Goal: Check status: Check status

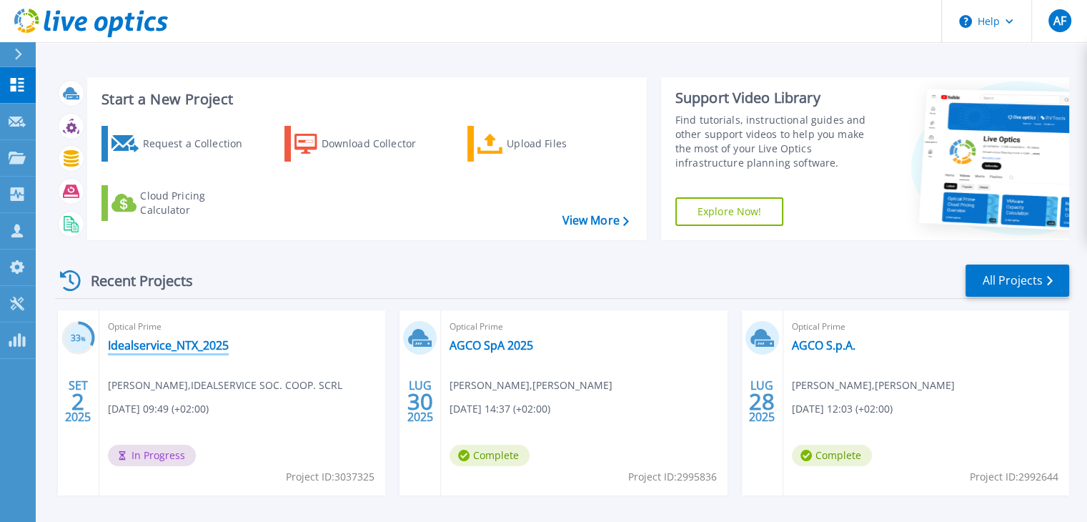
click at [180, 345] on link "Idealservice_NTX_2025" at bounding box center [168, 345] width 121 height 14
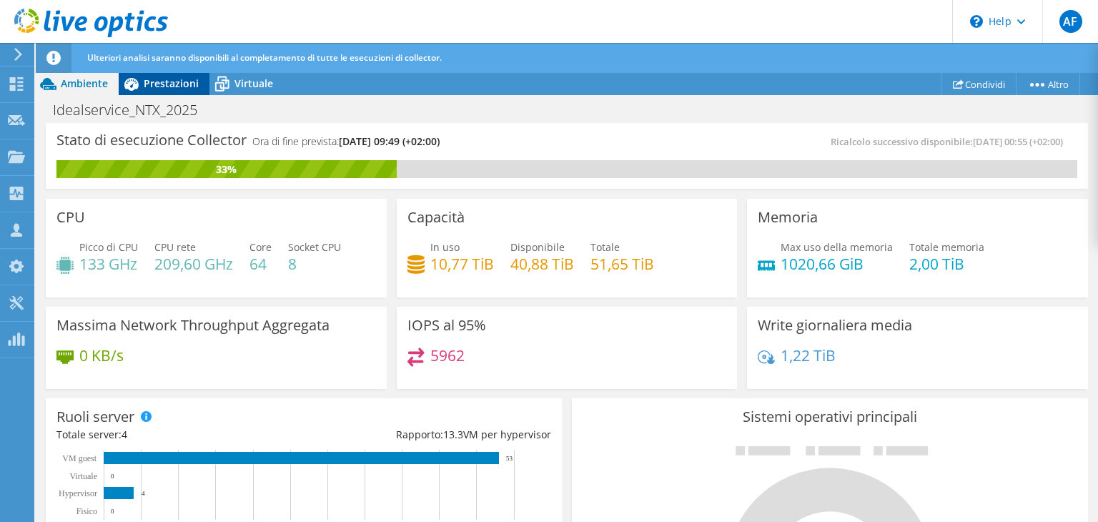
click at [168, 88] on span "Prestazioni" at bounding box center [171, 83] width 55 height 14
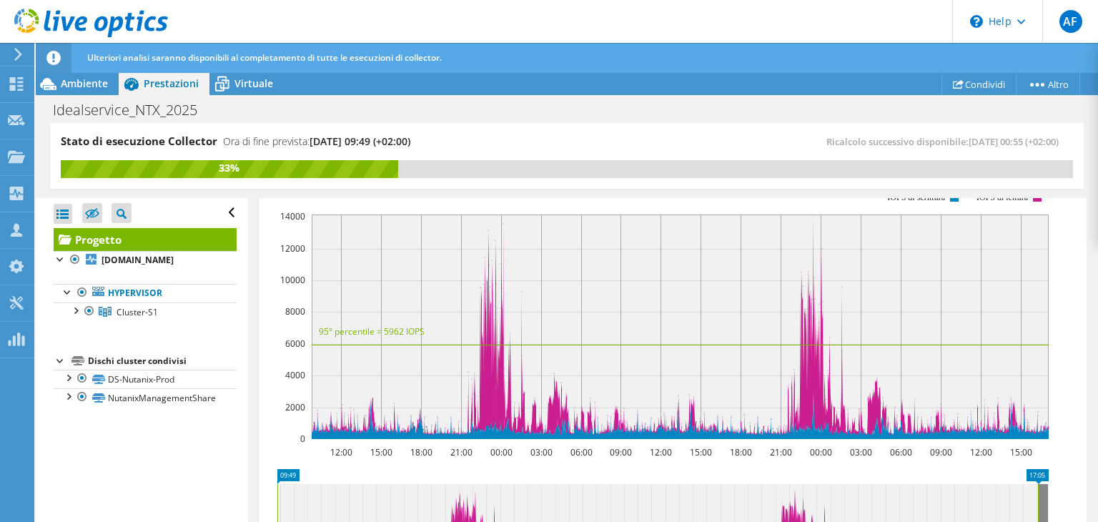
scroll to position [214, 0]
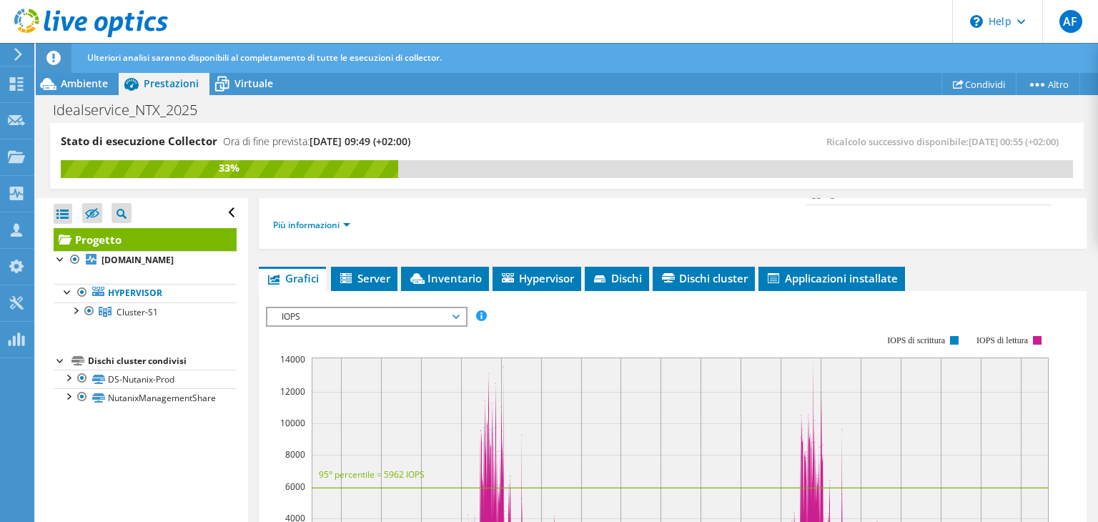
click at [382, 309] on span "IOPS" at bounding box center [366, 316] width 184 height 17
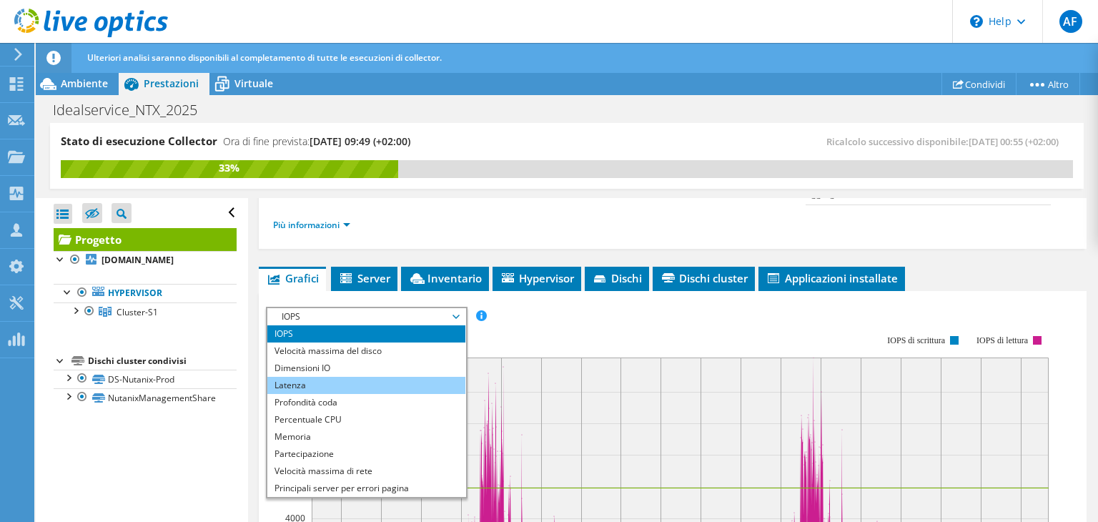
click at [360, 377] on li "Latenza" at bounding box center [366, 385] width 198 height 17
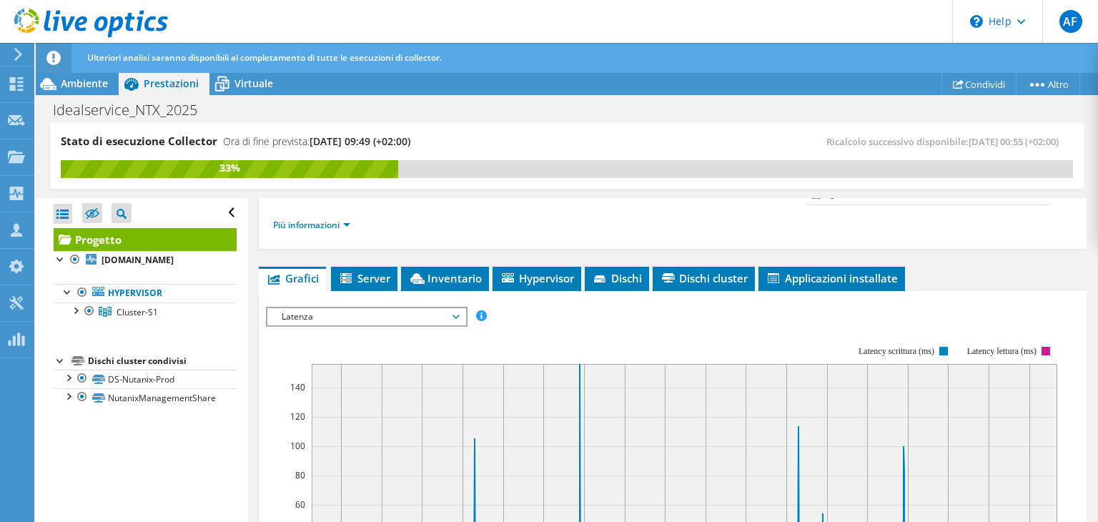
click at [422, 315] on span "Latenza" at bounding box center [366, 316] width 184 height 17
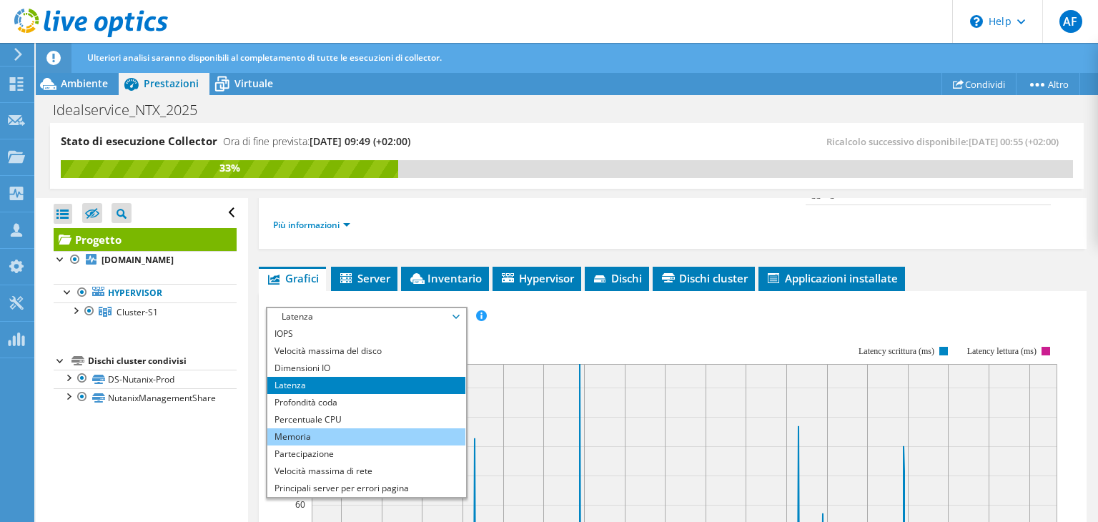
click at [369, 437] on li "Memoria" at bounding box center [366, 436] width 198 height 17
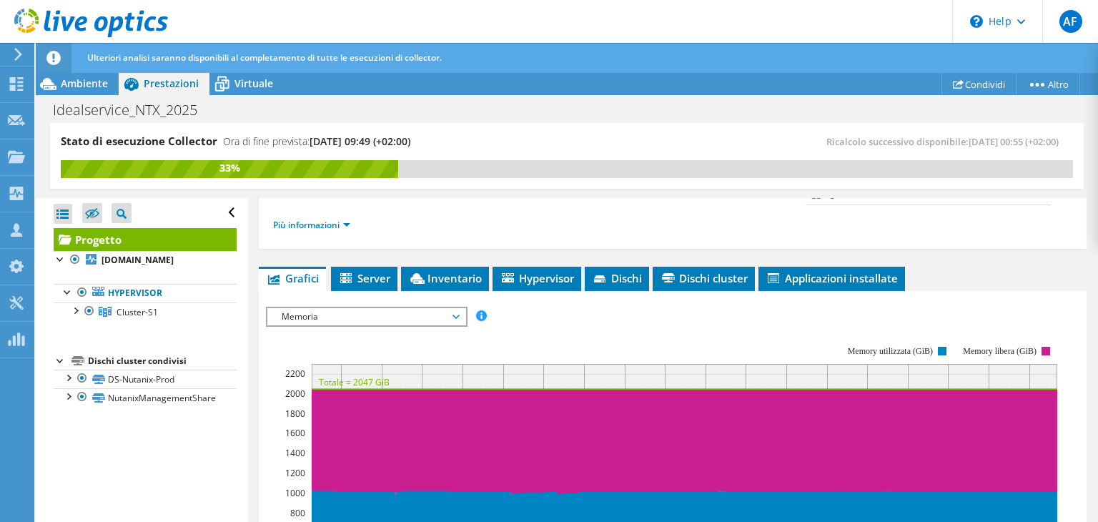
click at [406, 314] on span "Memoria" at bounding box center [366, 316] width 184 height 17
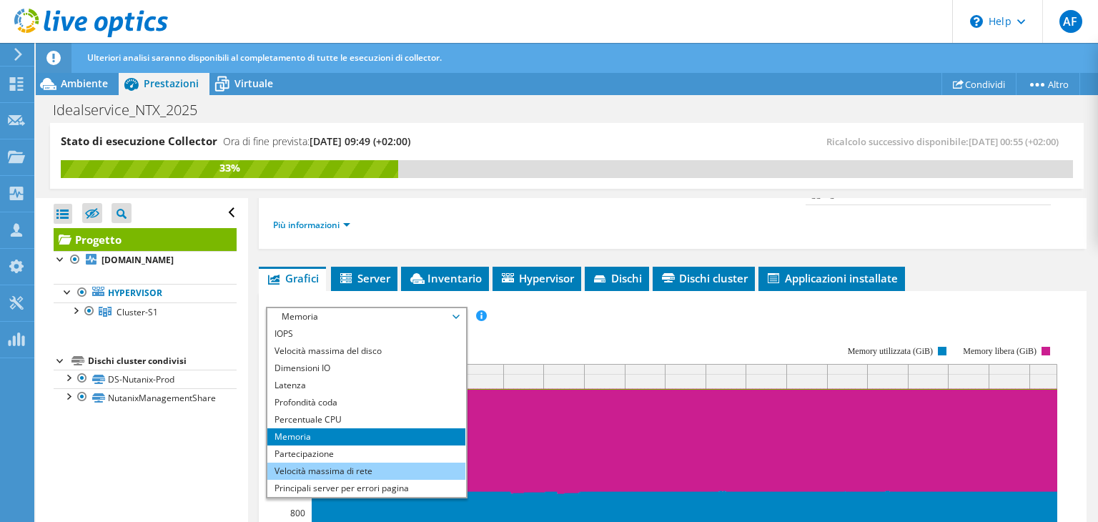
click at [366, 464] on li "Velocità massima di rete" at bounding box center [366, 470] width 198 height 17
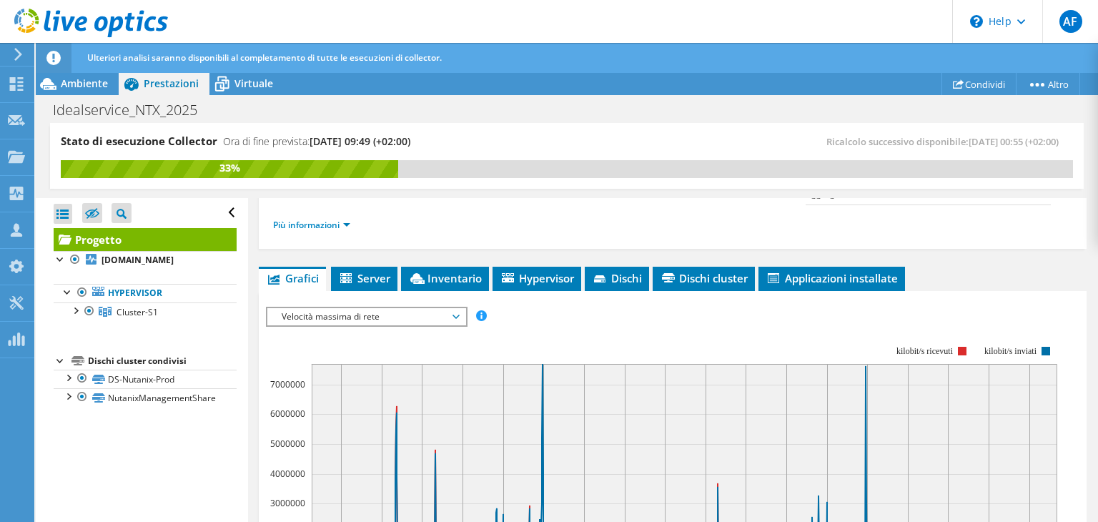
click at [412, 309] on span "Velocità massima di rete" at bounding box center [366, 316] width 184 height 17
